Goal: Entertainment & Leisure: Consume media (video, audio)

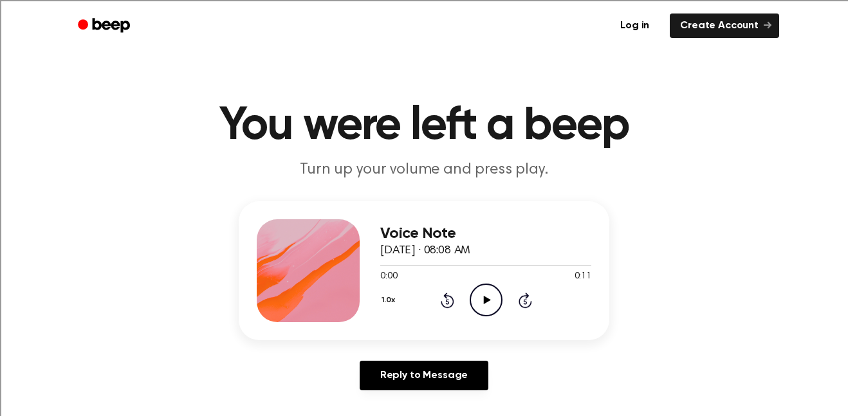
click at [491, 302] on icon "Play Audio" at bounding box center [486, 300] width 33 height 33
click at [494, 299] on icon "Play Audio" at bounding box center [486, 300] width 33 height 33
click at [483, 305] on icon "Play Audio" at bounding box center [486, 300] width 33 height 33
